Goal: Information Seeking & Learning: Learn about a topic

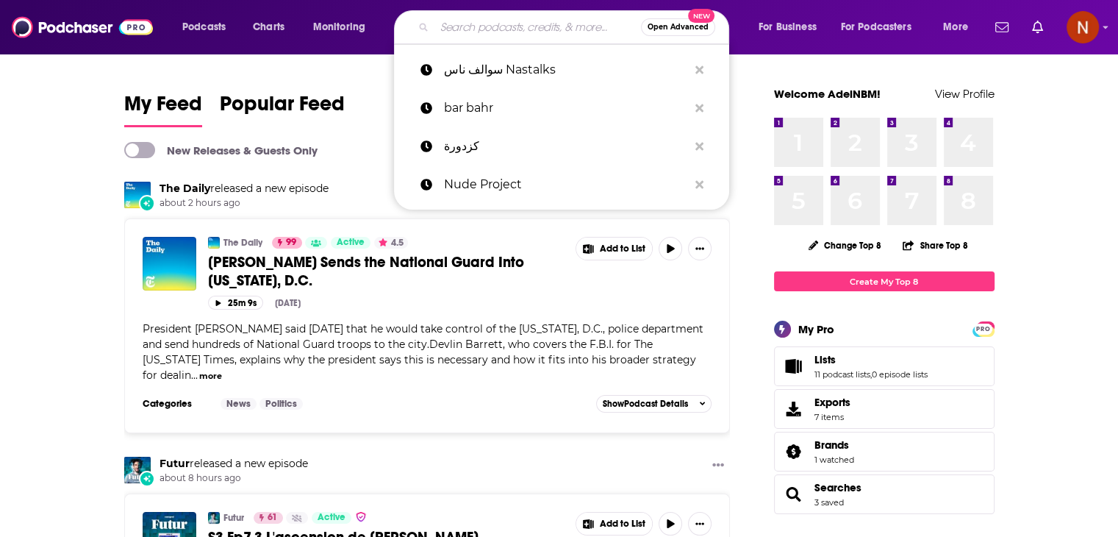
click at [488, 27] on input "Search podcasts, credits, & more..." at bounding box center [537, 27] width 207 height 24
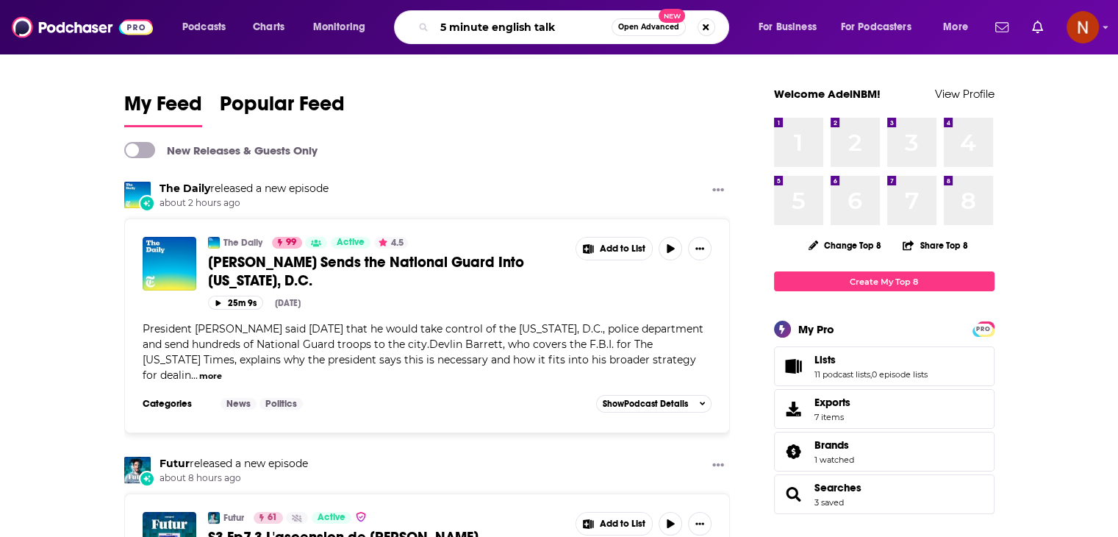
type input "5 minute english talk"
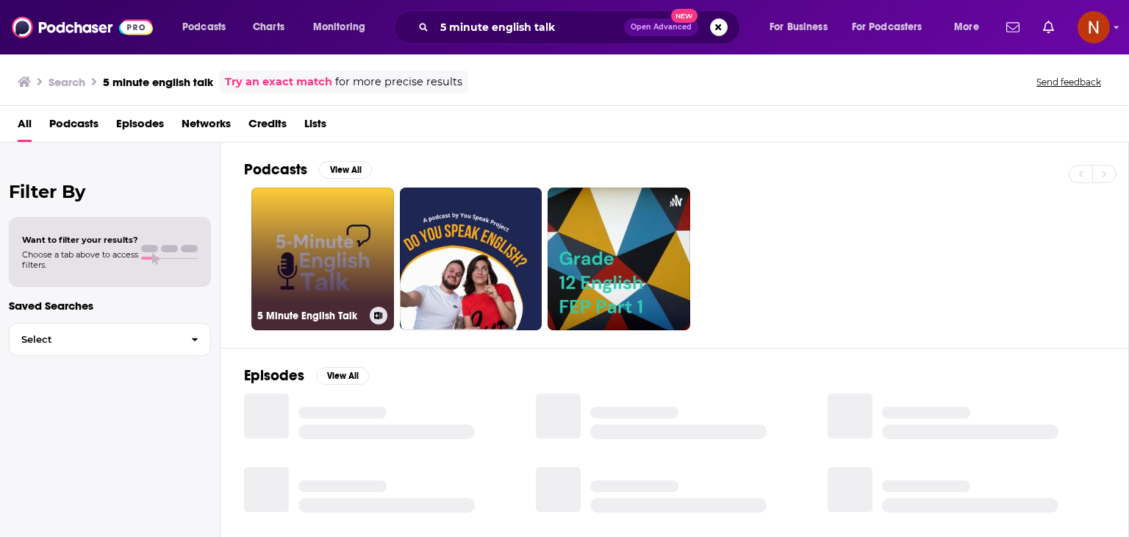
click at [309, 242] on link "5 Minute English Talk" at bounding box center [322, 258] width 143 height 143
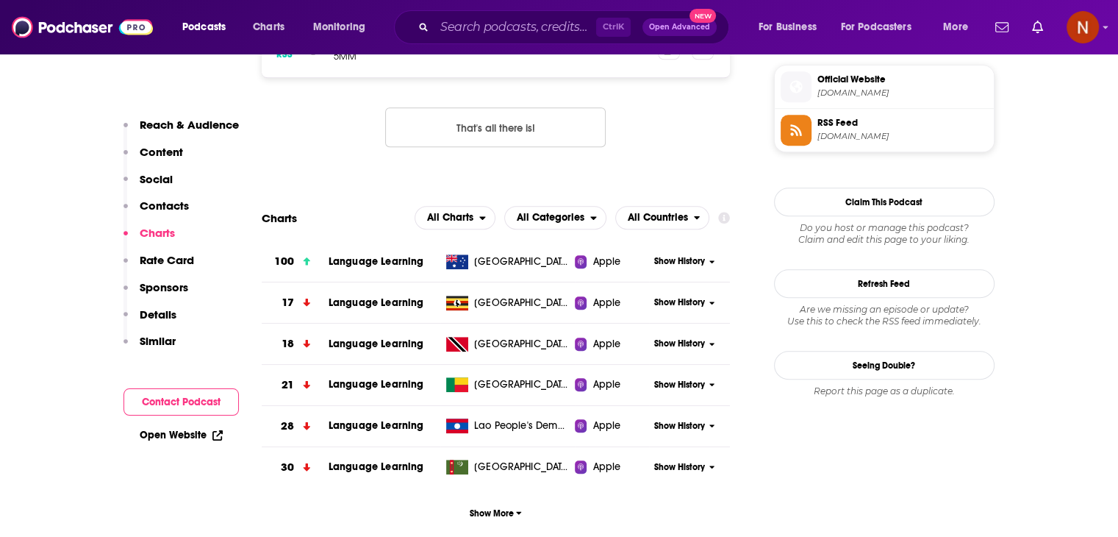
scroll to position [1210, 0]
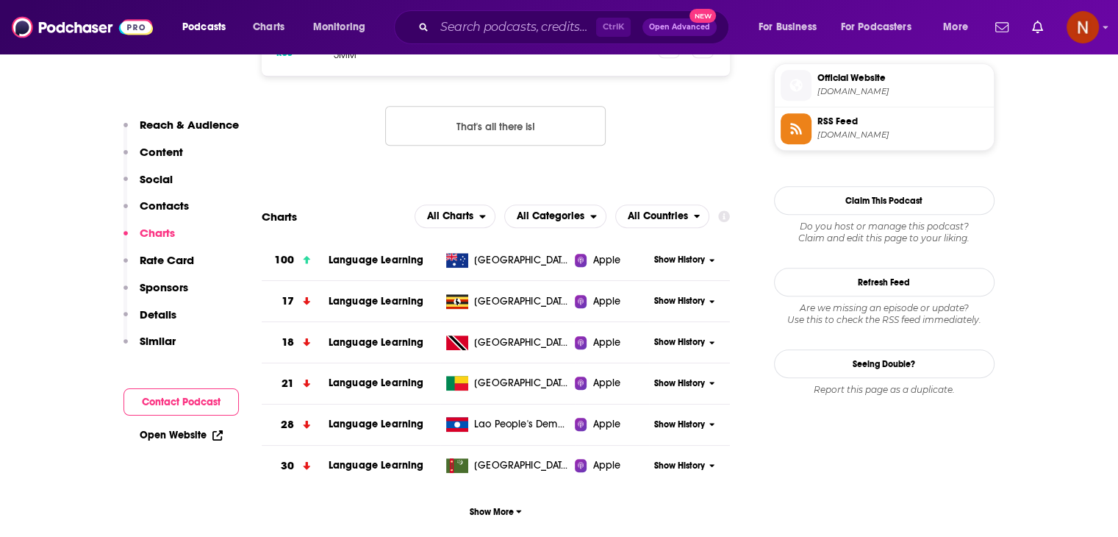
click at [689, 265] on span "Show History" at bounding box center [679, 260] width 51 height 12
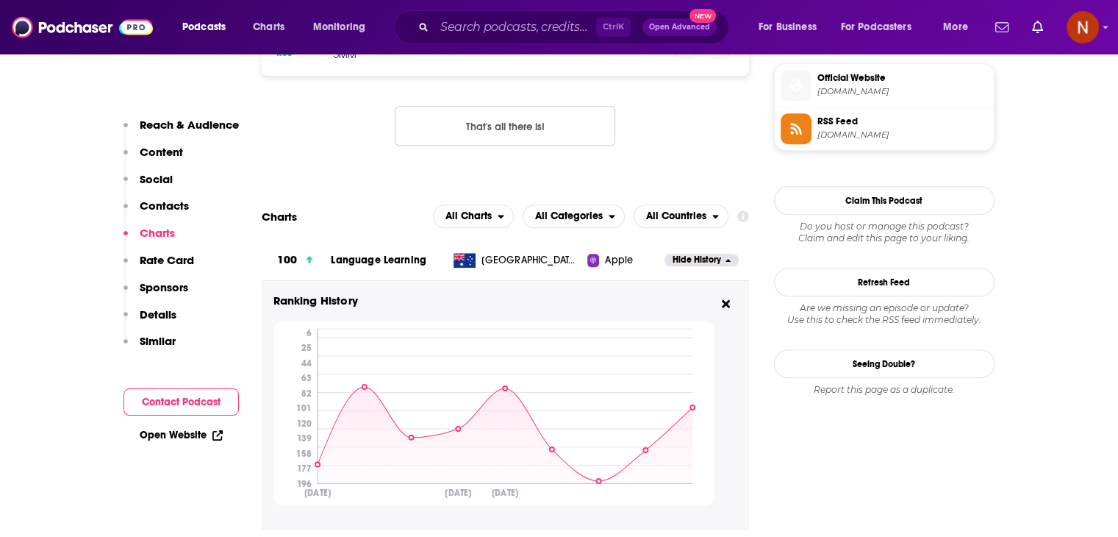
click at [689, 265] on span "Hide History" at bounding box center [697, 260] width 49 height 12
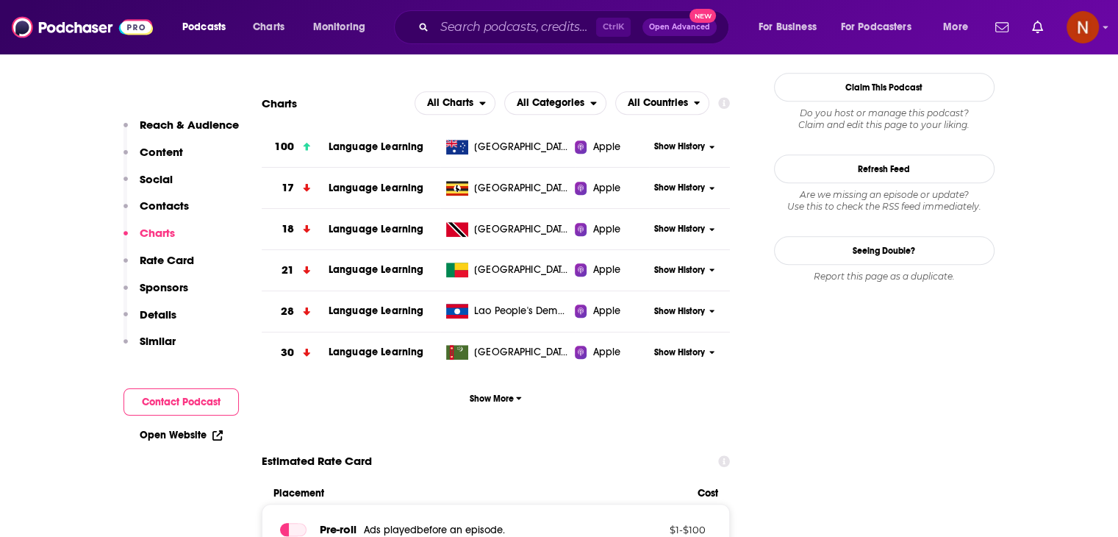
scroll to position [1324, 0]
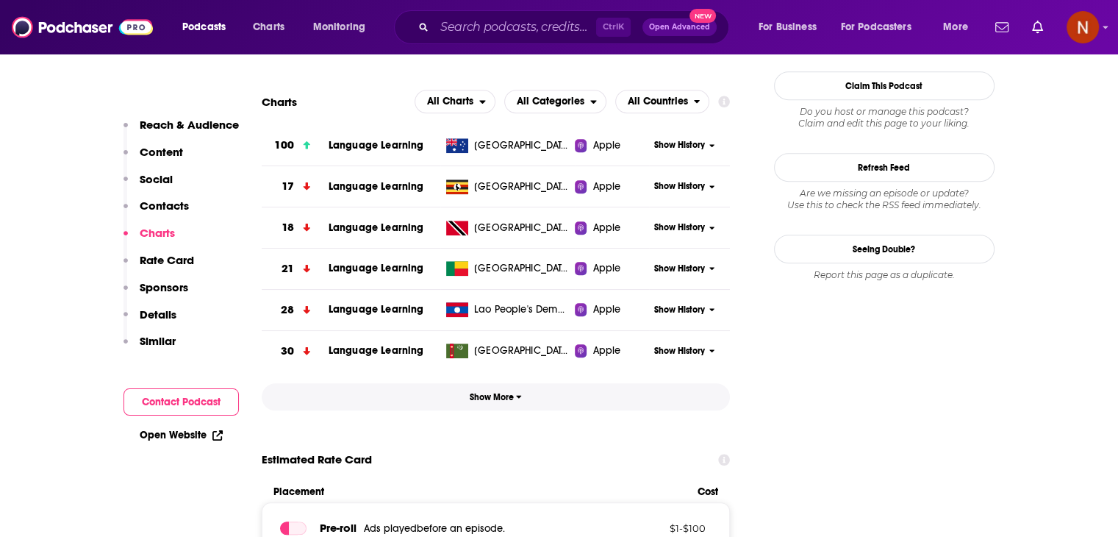
click at [479, 404] on button "Show More" at bounding box center [496, 396] width 469 height 27
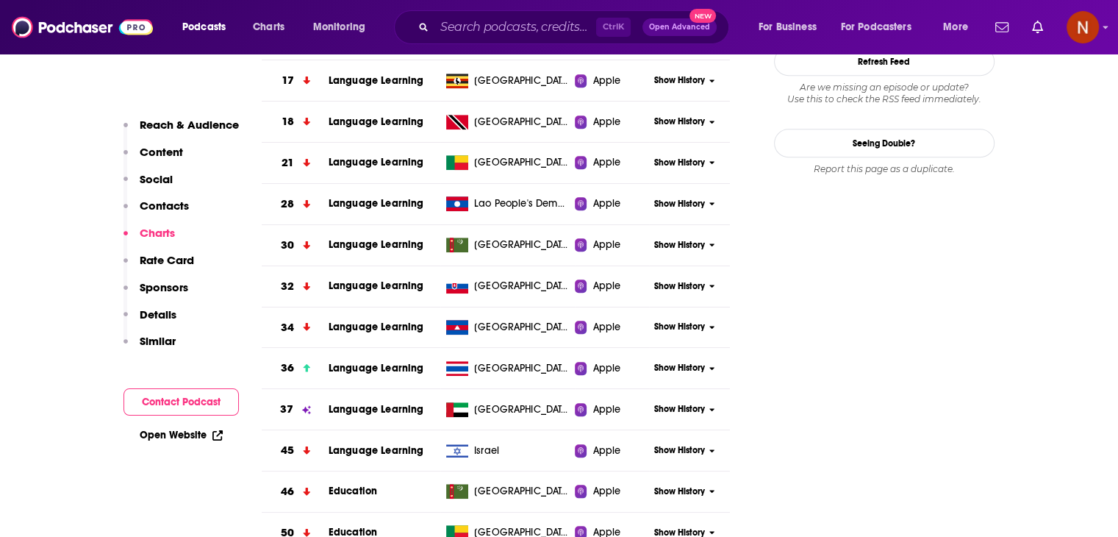
scroll to position [1435, 0]
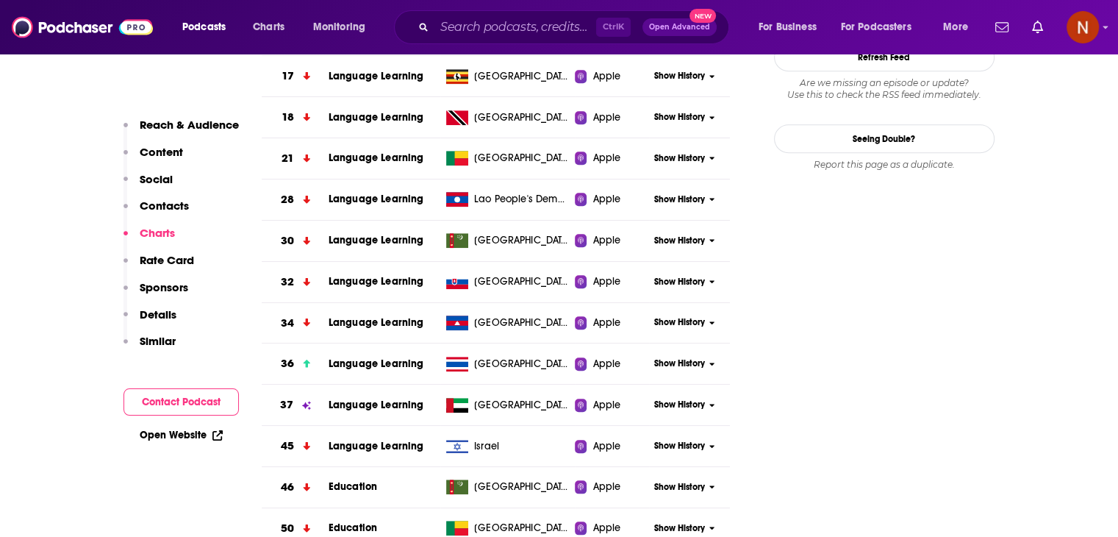
click at [698, 367] on span "Show History" at bounding box center [679, 363] width 51 height 12
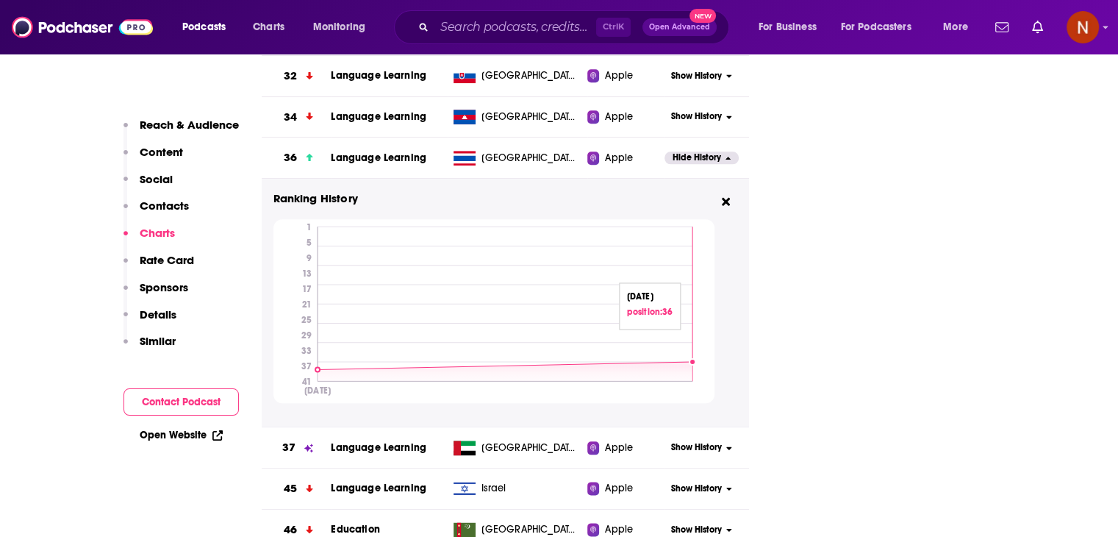
scroll to position [1638, 0]
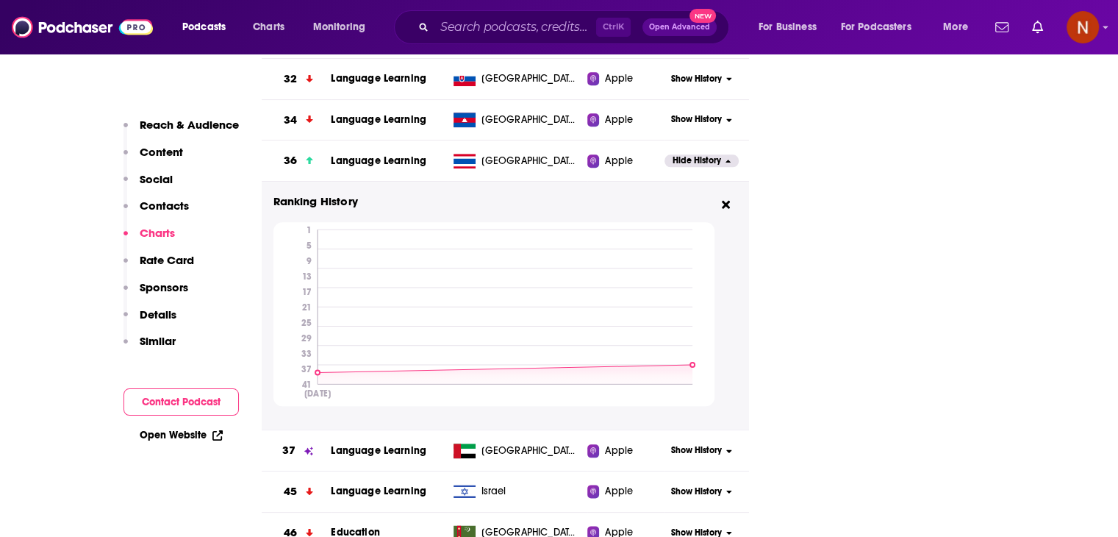
click at [689, 155] on span "Hide History" at bounding box center [697, 160] width 49 height 12
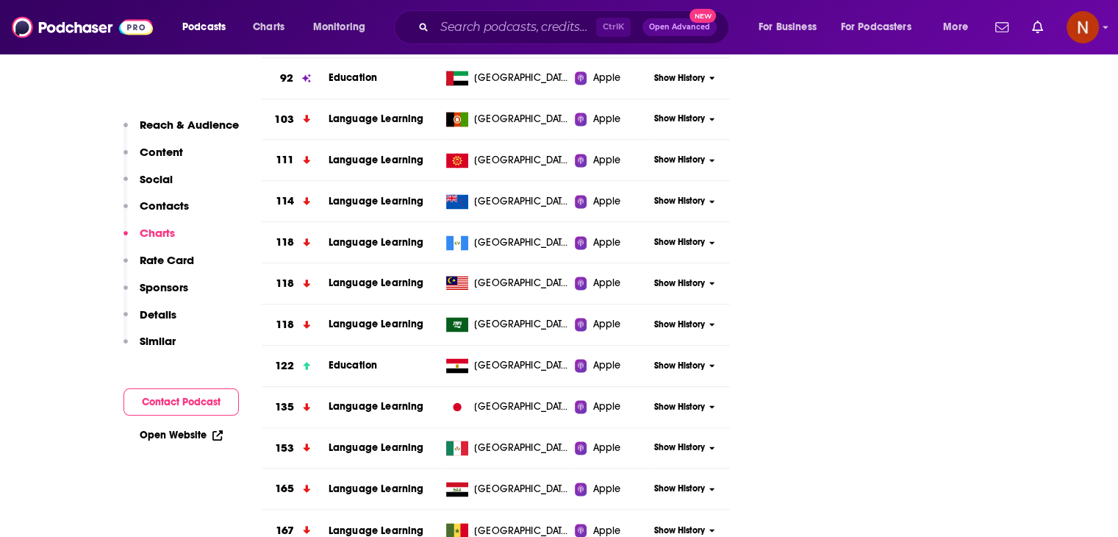
scroll to position [2298, 0]
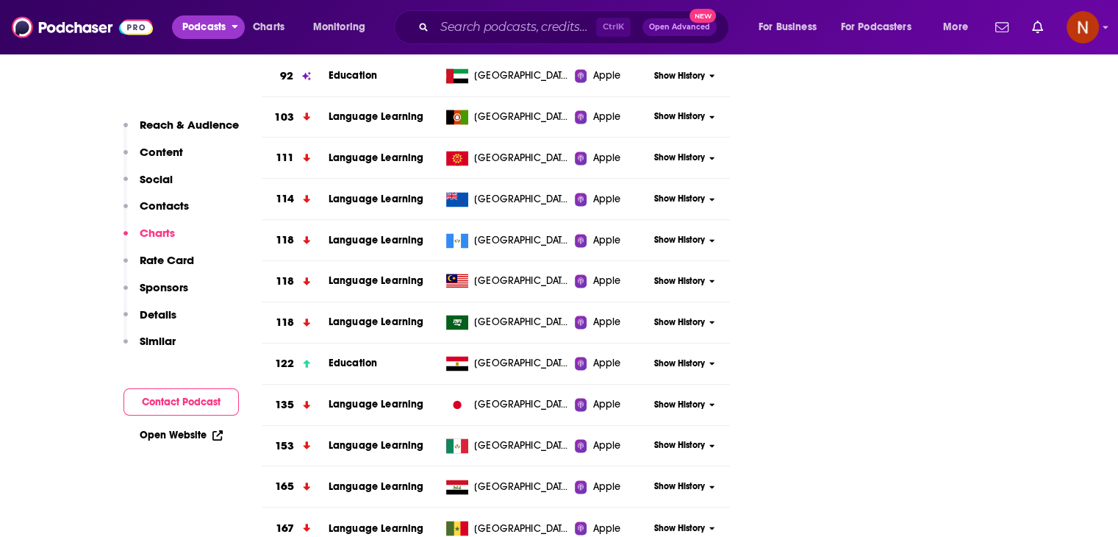
click at [218, 23] on span "Podcasts" at bounding box center [203, 27] width 43 height 21
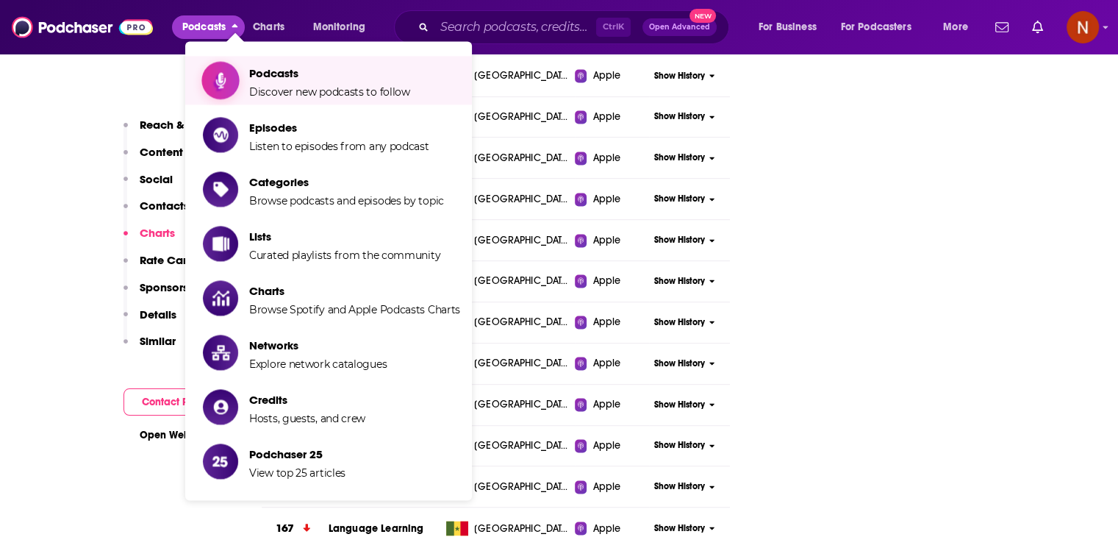
click at [256, 75] on span "Podcasts" at bounding box center [329, 73] width 161 height 14
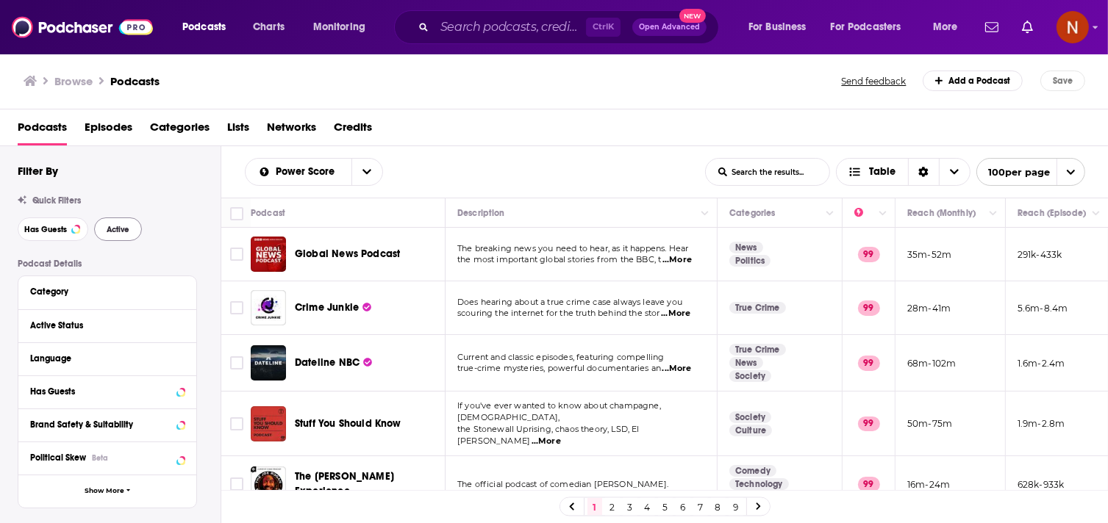
click at [120, 245] on div "Filter By Quick Filters Has Guests Active Podcast Details Category Active Statu…" at bounding box center [119, 484] width 203 height 641
click at [120, 239] on button "Active" at bounding box center [118, 230] width 48 height 24
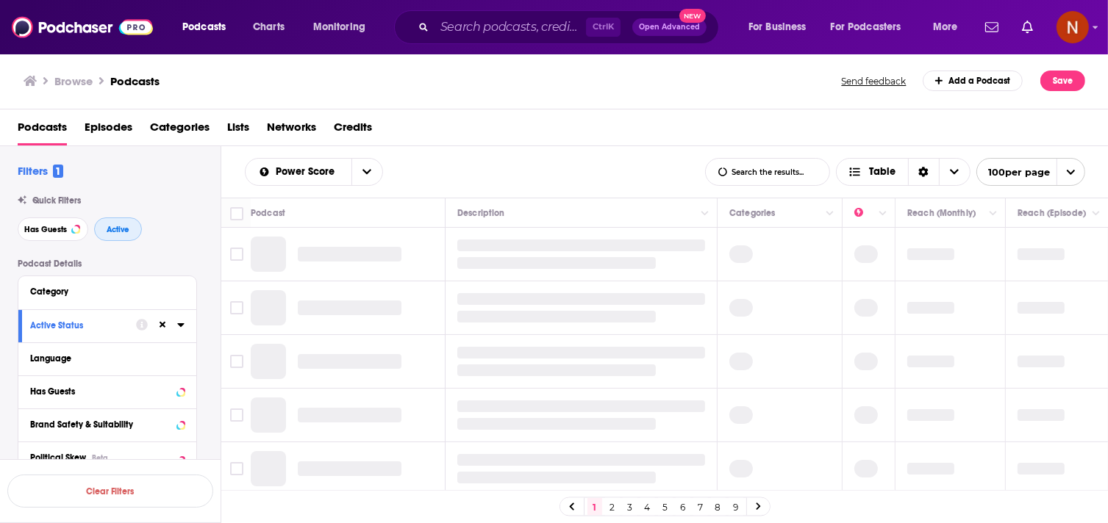
click at [122, 233] on span "Active" at bounding box center [118, 230] width 23 height 8
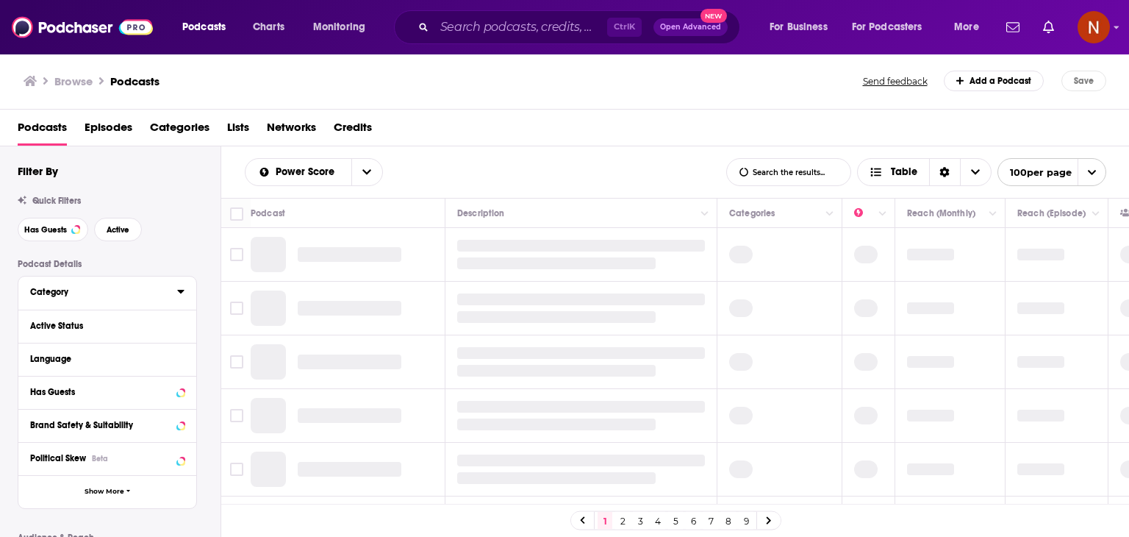
click at [82, 294] on div "Category" at bounding box center [98, 292] width 137 height 10
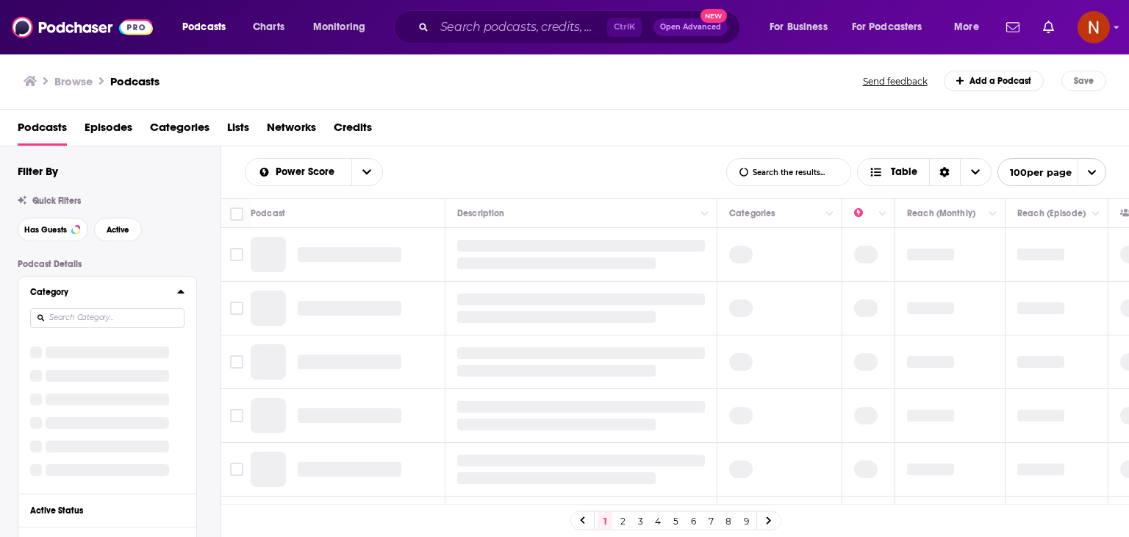
click at [80, 309] on input at bounding box center [107, 318] width 154 height 20
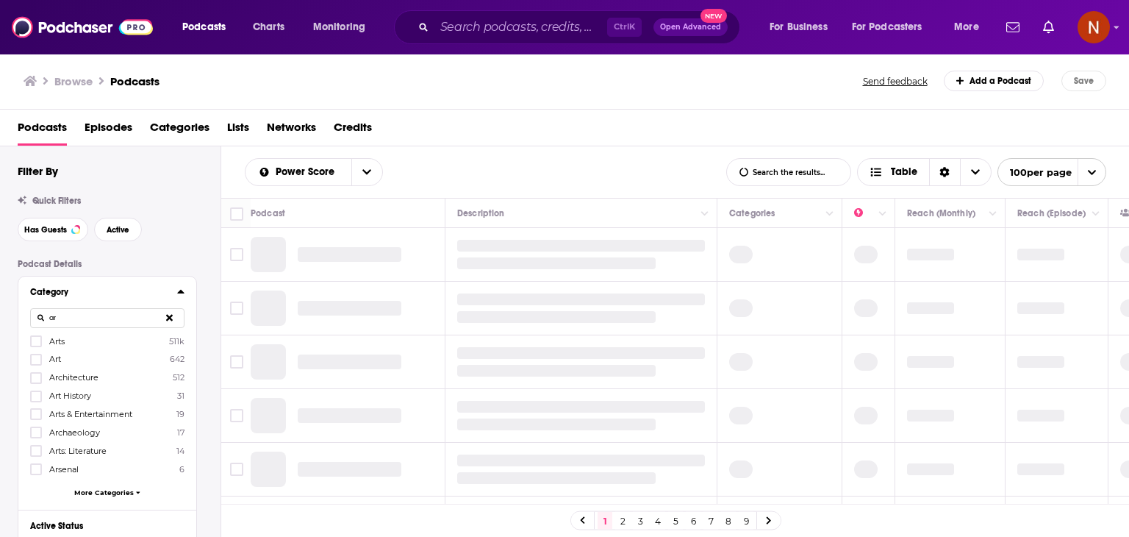
type input "a"
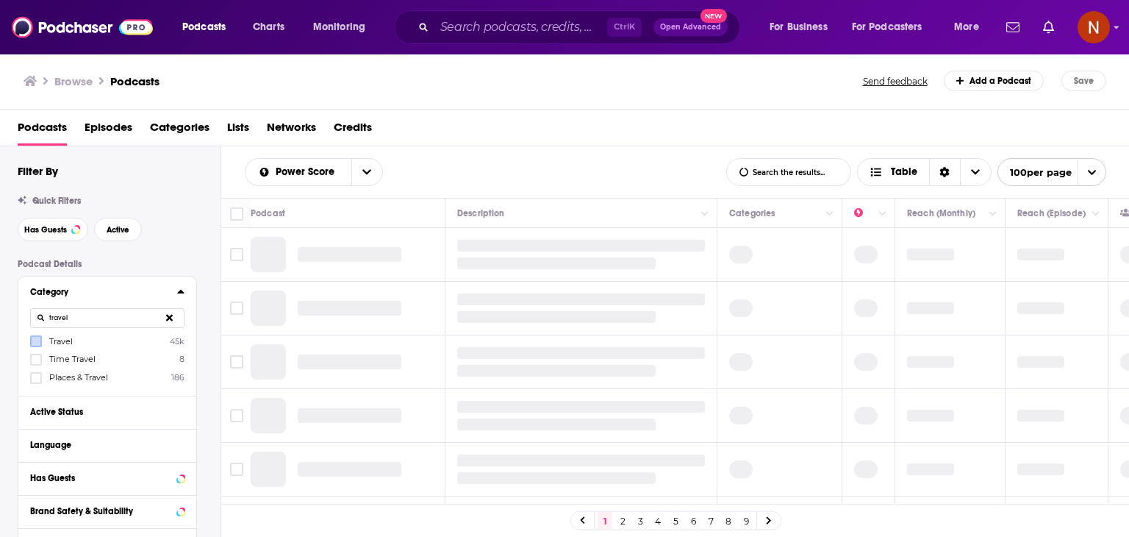
type input "travel"
click at [36, 338] on icon at bounding box center [36, 341] width 9 height 9
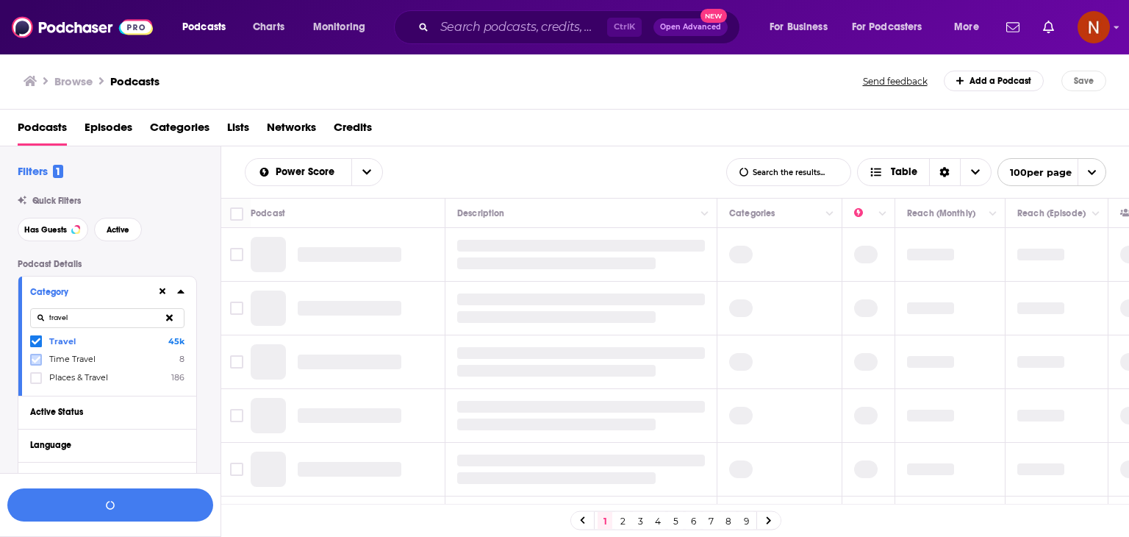
click at [33, 359] on icon at bounding box center [36, 359] width 9 height 9
click at [35, 382] on icon at bounding box center [36, 377] width 9 height 9
click at [55, 435] on button "Language" at bounding box center [107, 444] width 154 height 18
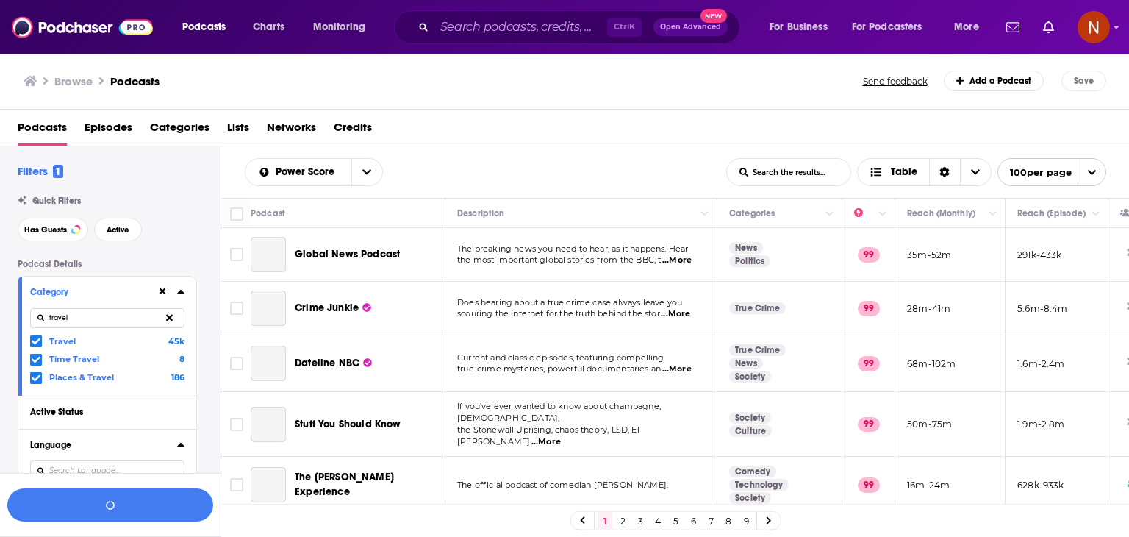
click at [71, 453] on div at bounding box center [107, 470] width 154 height 34
click at [72, 460] on input at bounding box center [107, 470] width 154 height 20
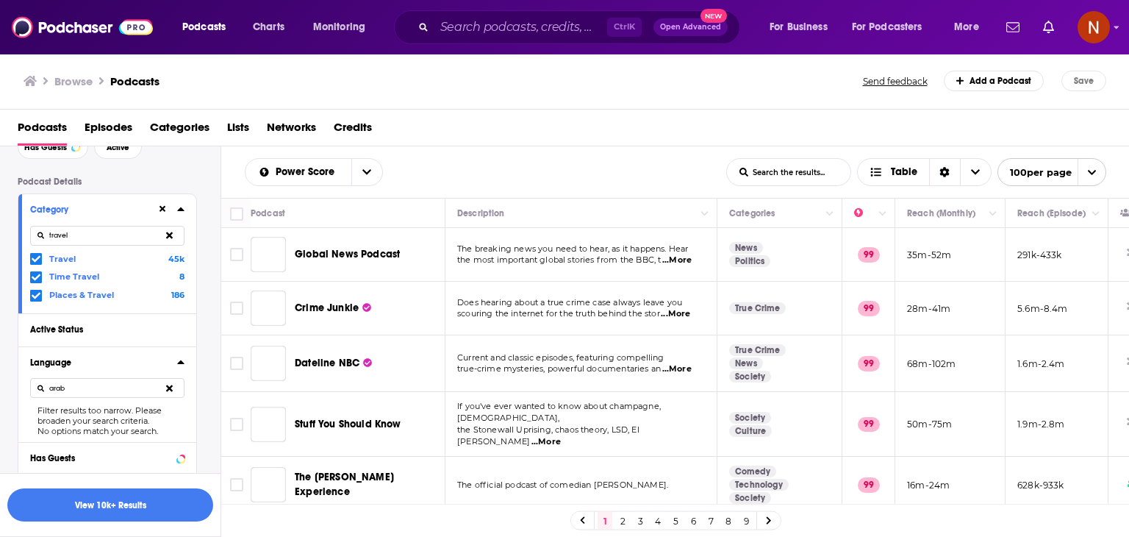
scroll to position [238, 0]
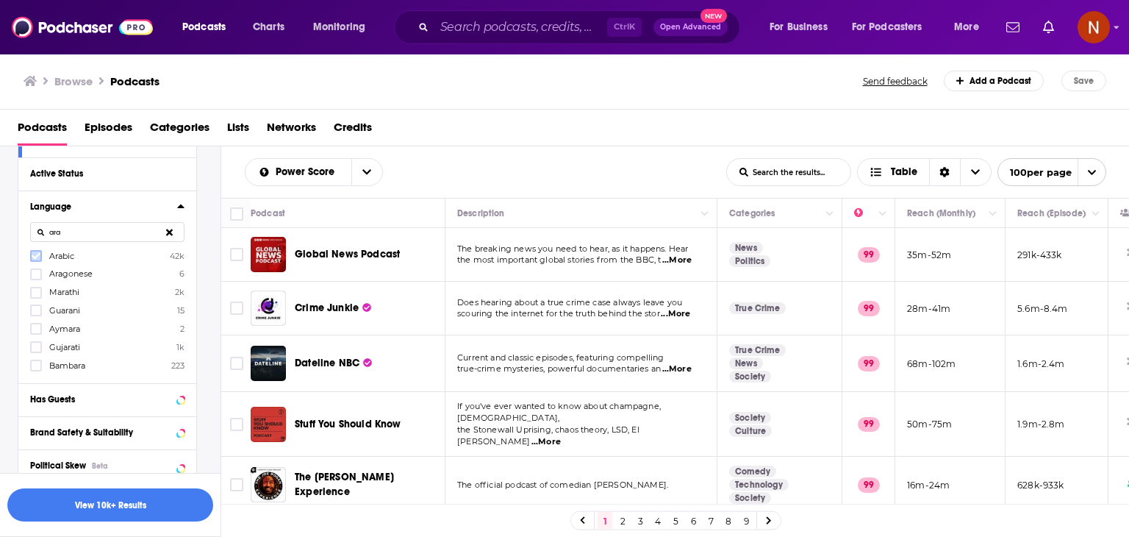
type input "ara"
click at [32, 257] on icon at bounding box center [36, 255] width 9 height 9
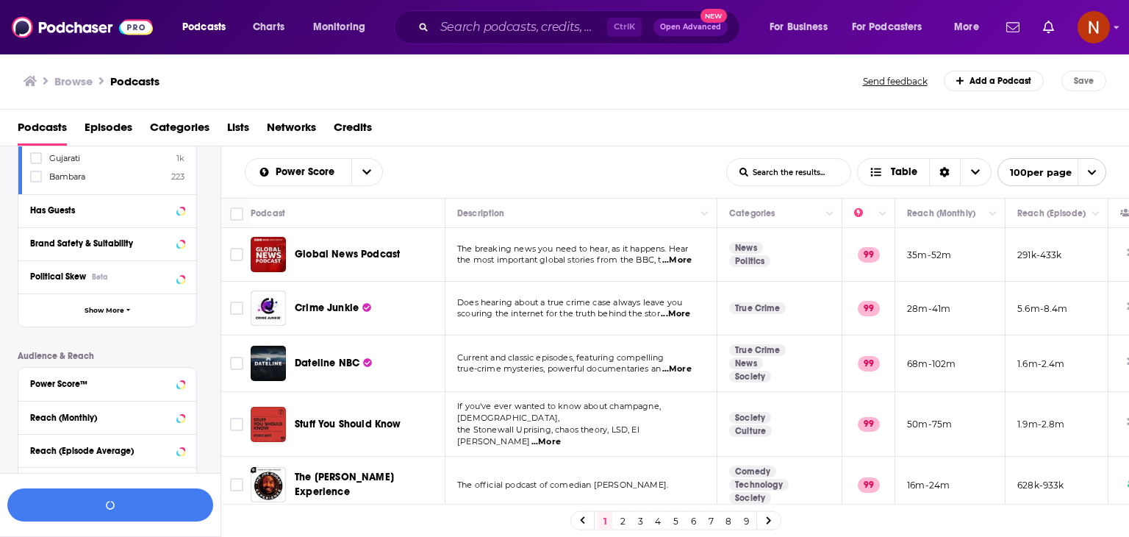
scroll to position [430, 0]
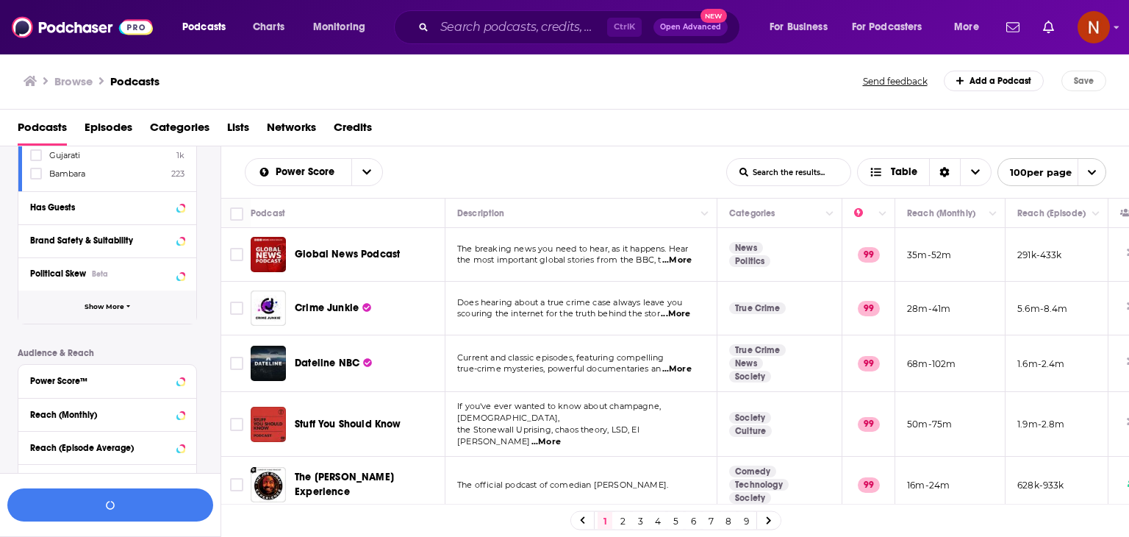
click at [111, 308] on span "Show More" at bounding box center [105, 307] width 40 height 8
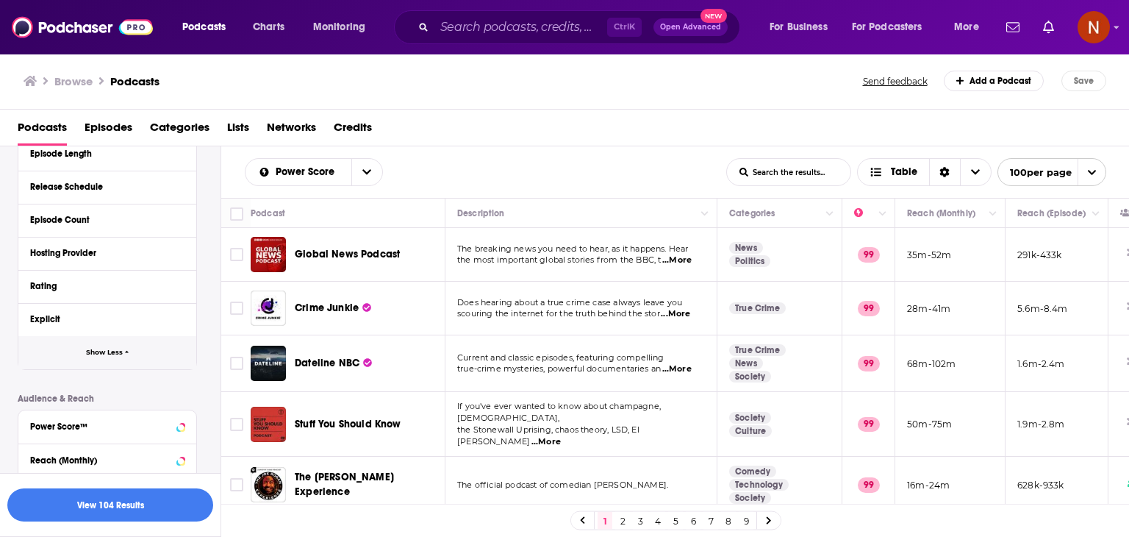
scroll to position [709, 0]
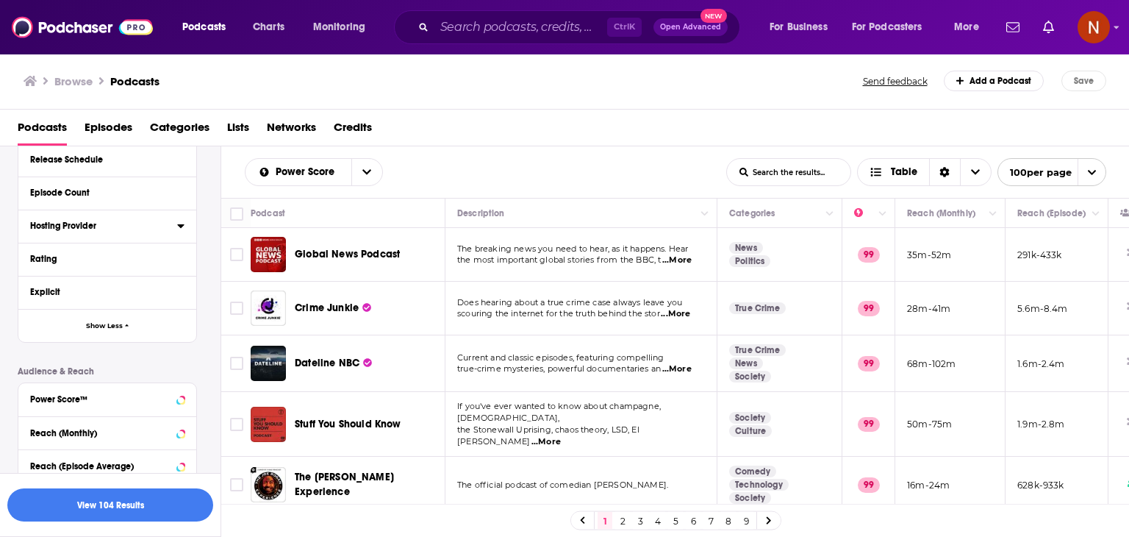
click at [94, 231] on div "Hosting Provider" at bounding box center [98, 225] width 137 height 10
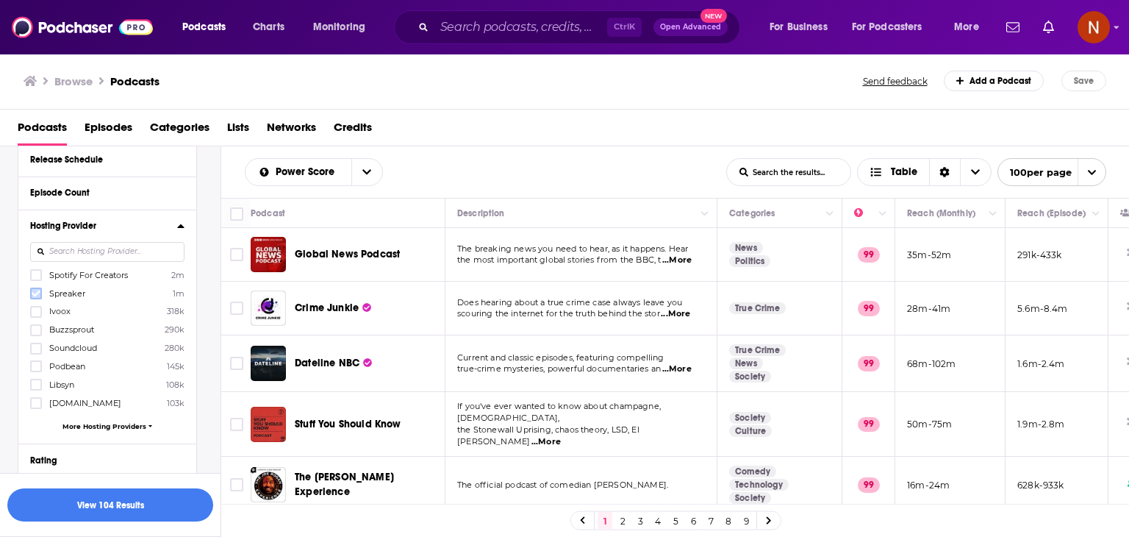
click at [37, 292] on icon at bounding box center [36, 293] width 9 height 9
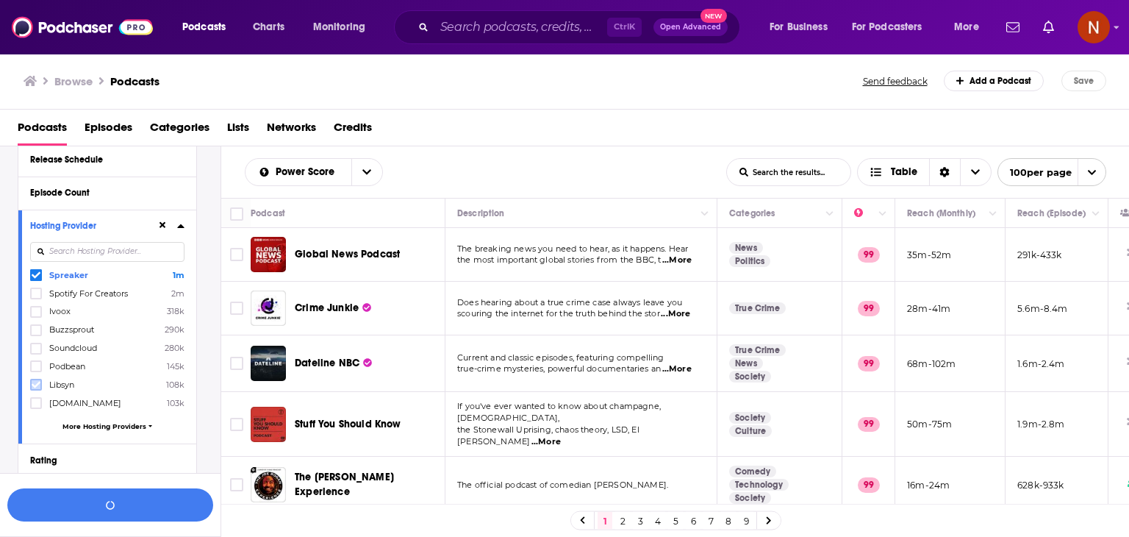
click at [36, 388] on icon at bounding box center [36, 384] width 9 height 9
click at [36, 386] on icon at bounding box center [36, 384] width 9 height 7
click at [83, 372] on label "Buzzsprout 290k" at bounding box center [107, 366] width 154 height 12
click at [36, 370] on input "multiSelectOption-Buzzsprout-5" at bounding box center [36, 370] width 0 height 0
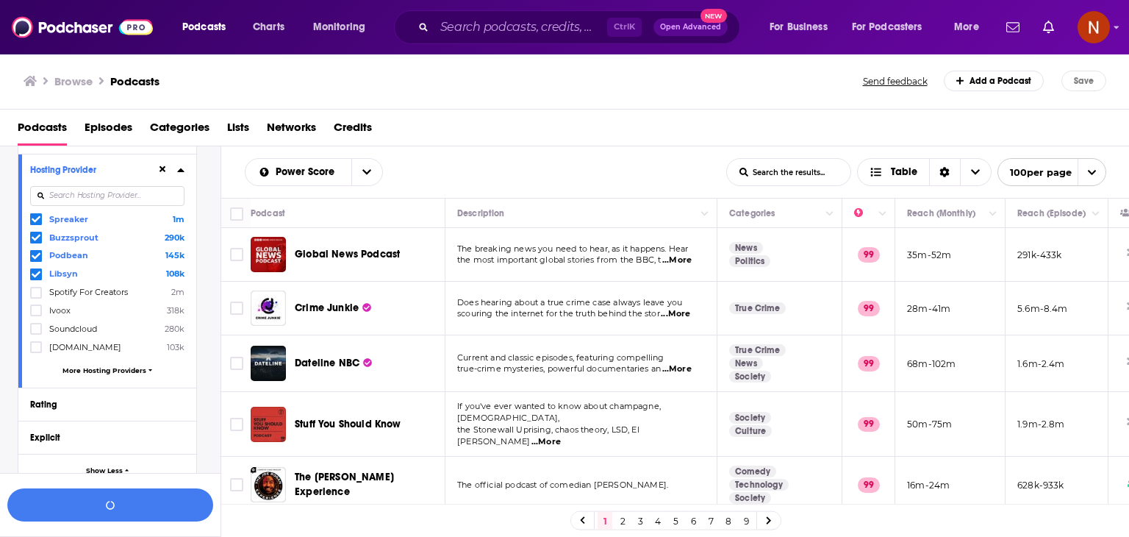
click at [103, 371] on span "More Hosting Providers" at bounding box center [104, 370] width 84 height 8
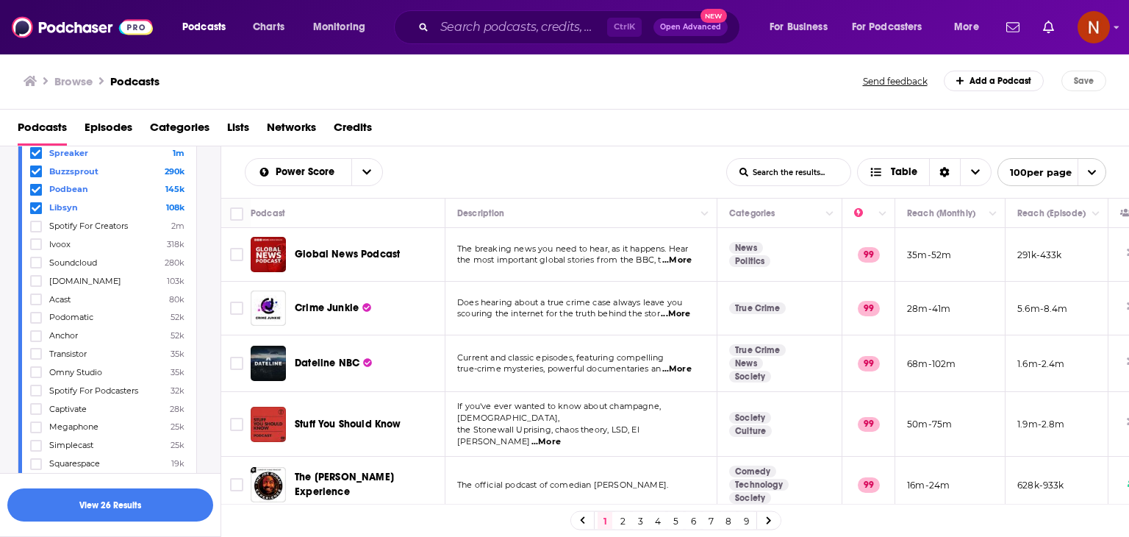
scroll to position [832, 0]
click at [35, 300] on icon at bounding box center [36, 298] width 9 height 7
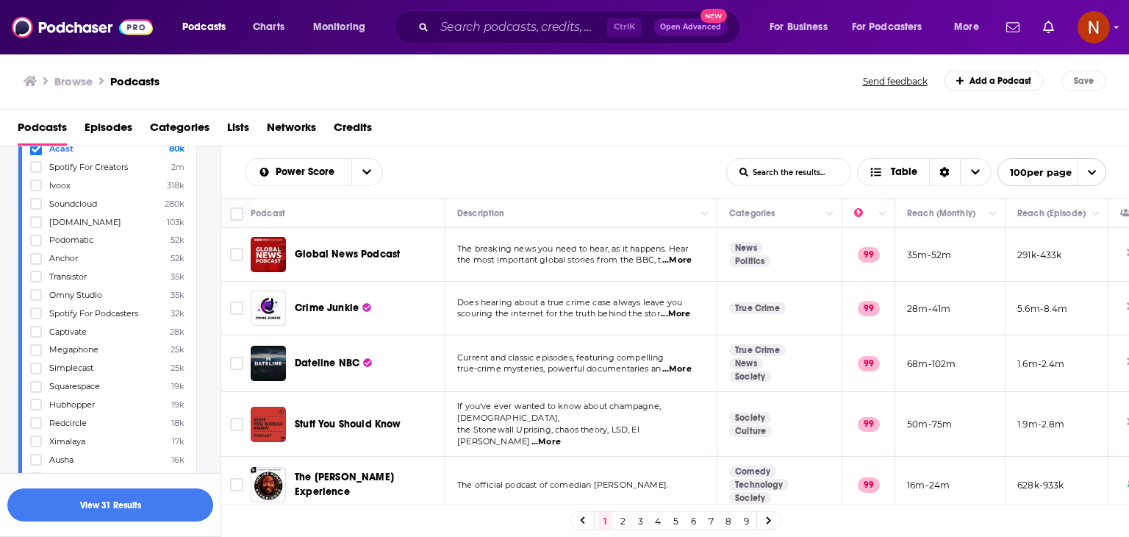
scroll to position [908, 0]
click at [33, 368] on icon at bounding box center [36, 368] width 9 height 7
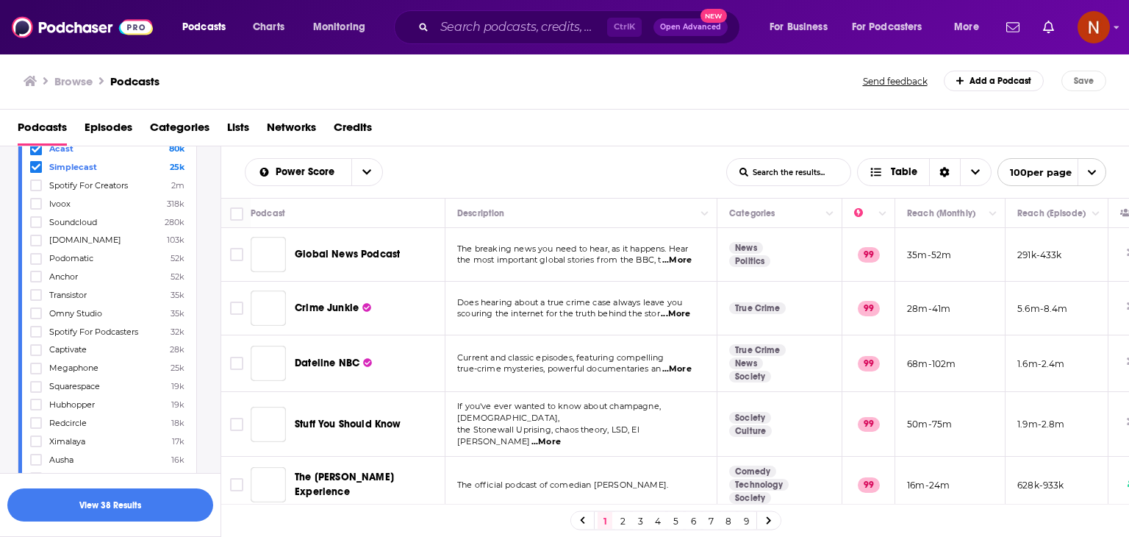
scroll to position [1038, 0]
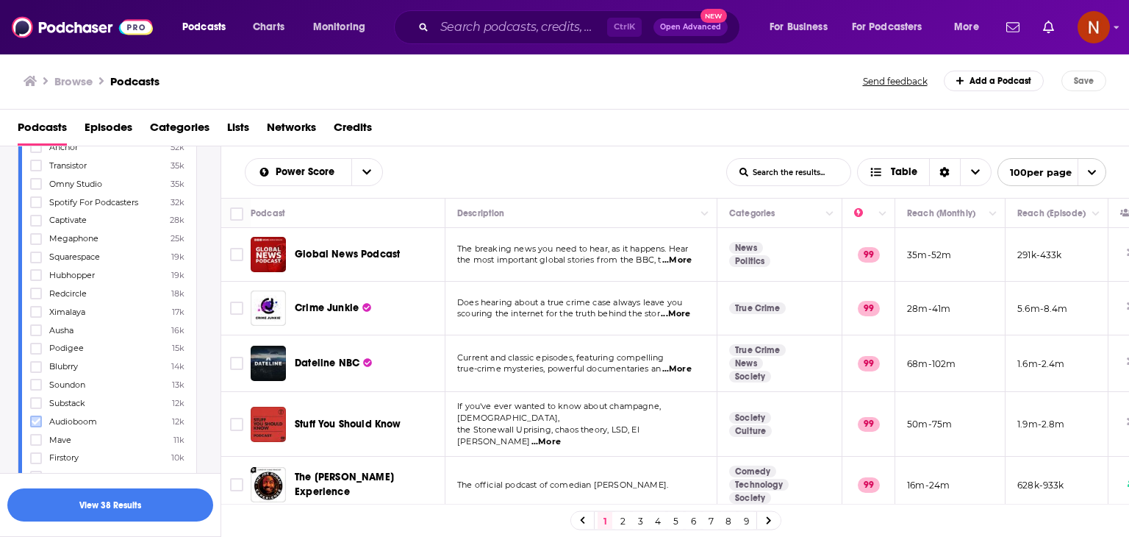
click at [35, 422] on icon at bounding box center [36, 421] width 9 height 9
click at [138, 501] on button "View 38 Results" at bounding box center [110, 504] width 206 height 33
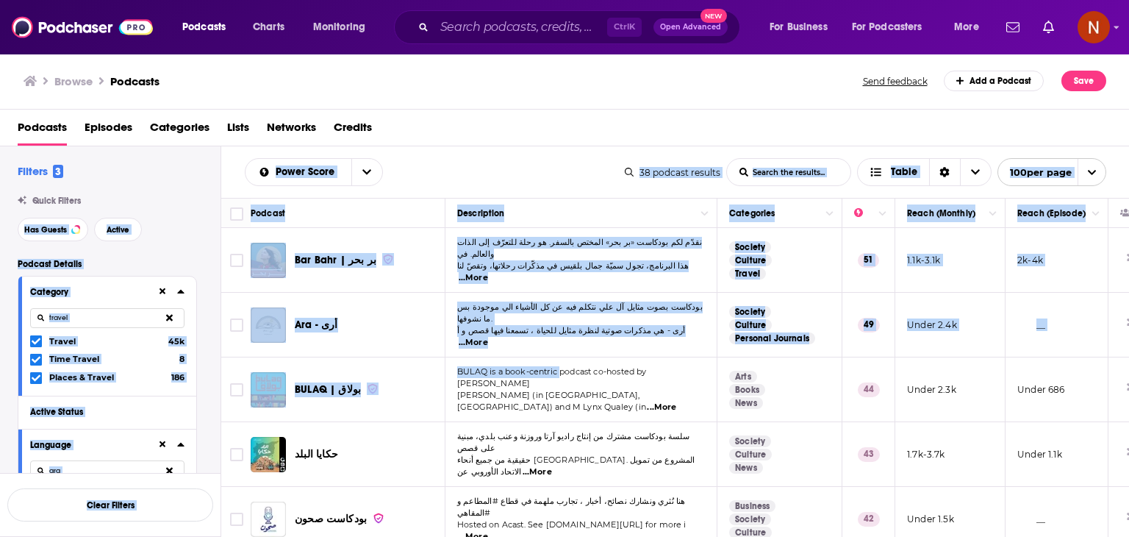
drag, startPoint x: 212, startPoint y: 201, endPoint x: 585, endPoint y: 366, distance: 408.1
click at [585, 366] on div "Filters 3 Quick Filters Has Guests Active Podcast Details Category travel Trave…" at bounding box center [565, 388] width 1130 height 484
click at [459, 159] on div "Power Score List Search Input Search the results... Table" at bounding box center [435, 172] width 380 height 28
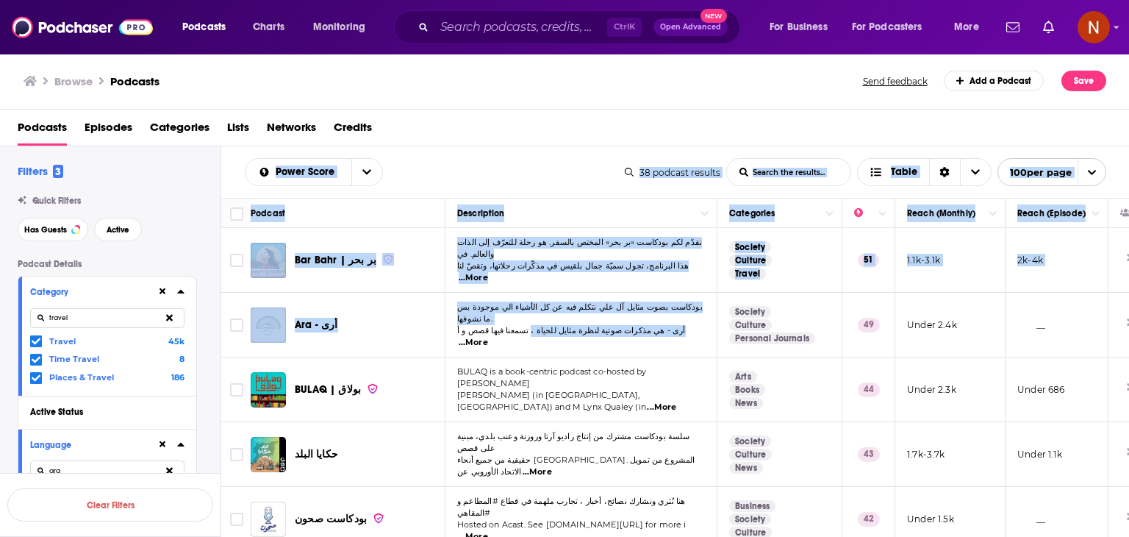
drag, startPoint x: 237, startPoint y: 177, endPoint x: 523, endPoint y: 312, distance: 315.6
click at [523, 312] on div "Power Score List Search Input Search the results... Table 38 podcast results Li…" at bounding box center [675, 388] width 908 height 484
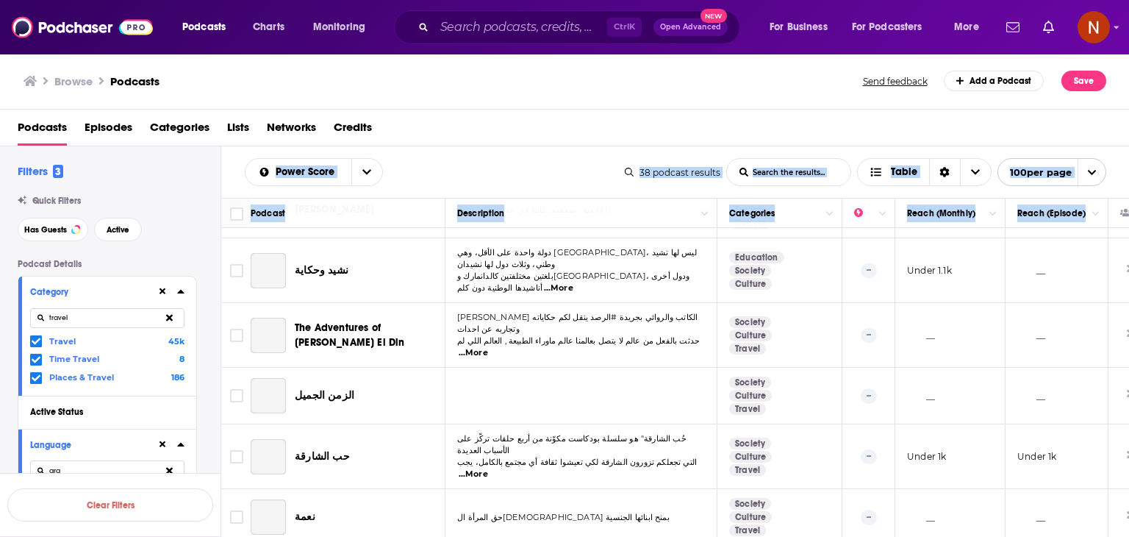
scroll to position [1844, 0]
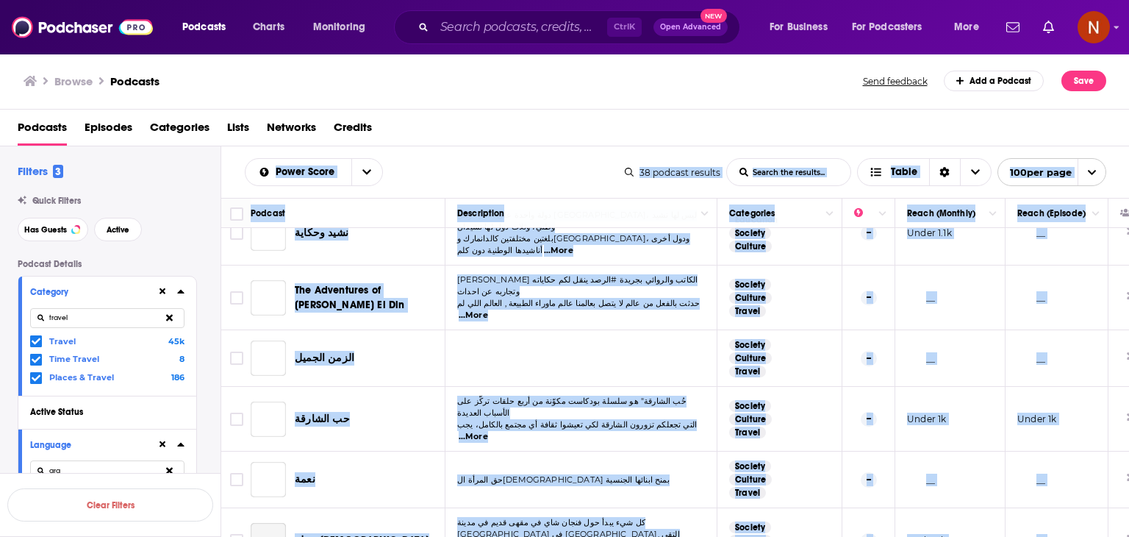
copy div "Lorem Ipsum Dolo Sitame Conse Adipis eli seddoei... Tempo 96 incidid utlabor Et…"
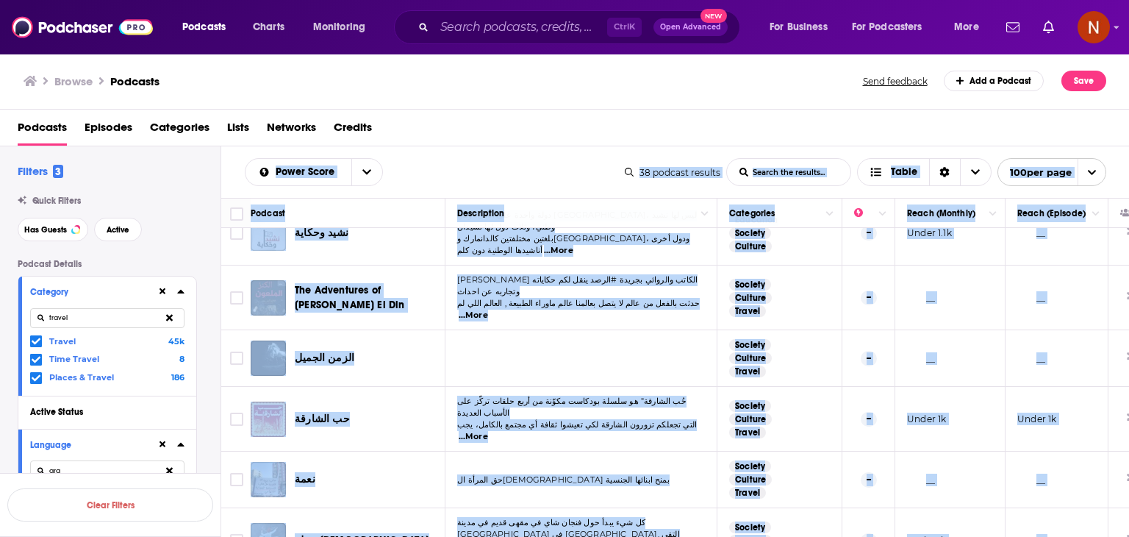
click at [395, 123] on div "Podcasts Episodes Categories Lists Networks Credits" at bounding box center [568, 130] width 1100 height 30
